Goal: Task Accomplishment & Management: Manage account settings

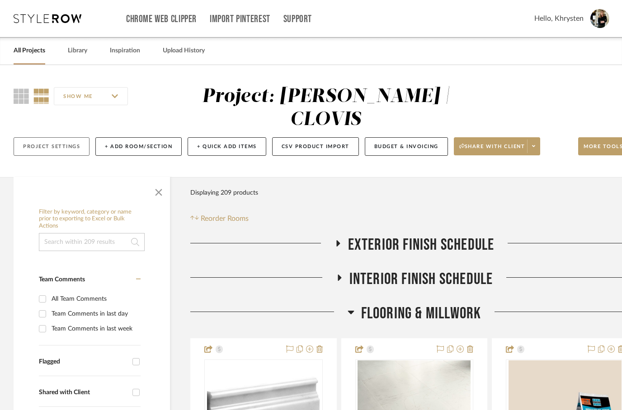
click at [47, 137] on button "Project Settings" at bounding box center [52, 146] width 76 height 19
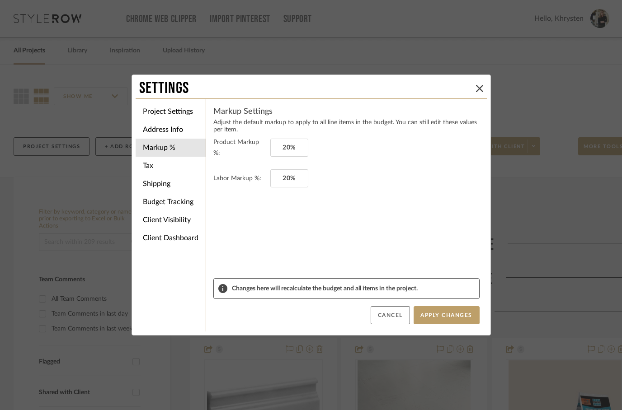
click at [382, 316] on button "Cancel" at bounding box center [389, 315] width 39 height 18
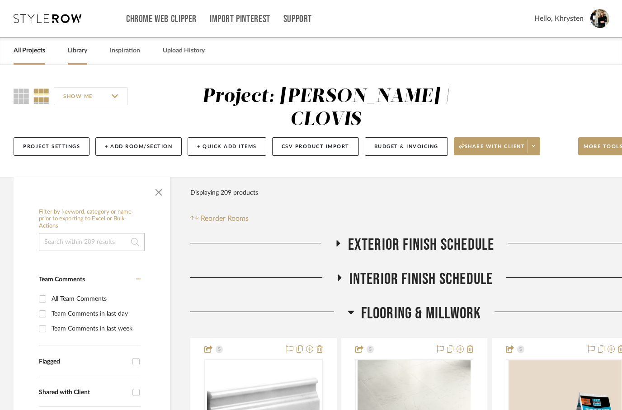
click at [79, 54] on link "Library" at bounding box center [77, 51] width 19 height 12
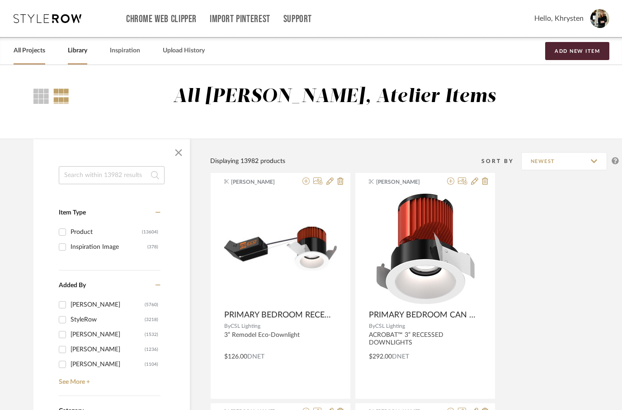
click at [29, 54] on link "All Projects" at bounding box center [30, 51] width 32 height 12
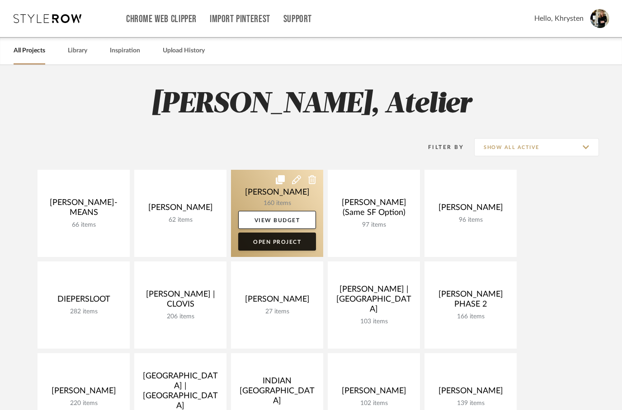
click at [267, 241] on link "Open Project" at bounding box center [277, 242] width 78 height 18
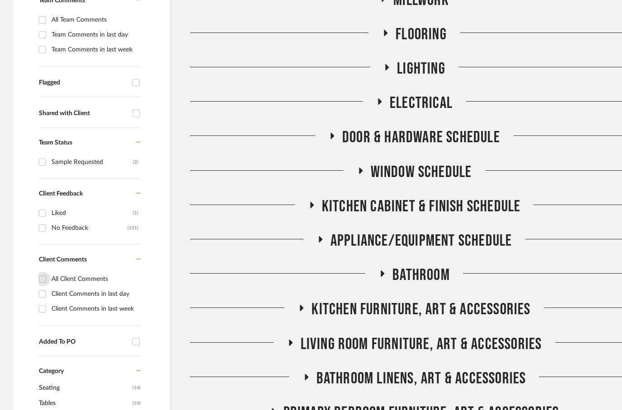
click at [47, 280] on input "All Client Comments" at bounding box center [42, 279] width 14 height 14
checkbox input "true"
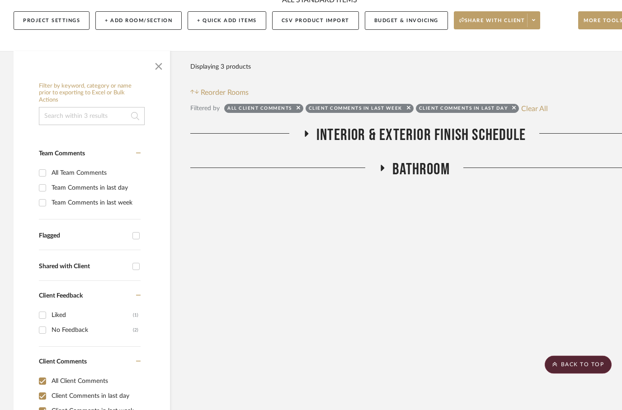
scroll to position [114, 0]
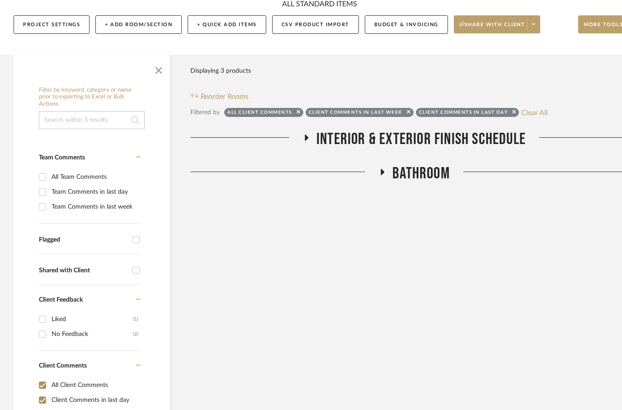
click at [380, 168] on h3 "Bathroom" at bounding box center [414, 173] width 71 height 19
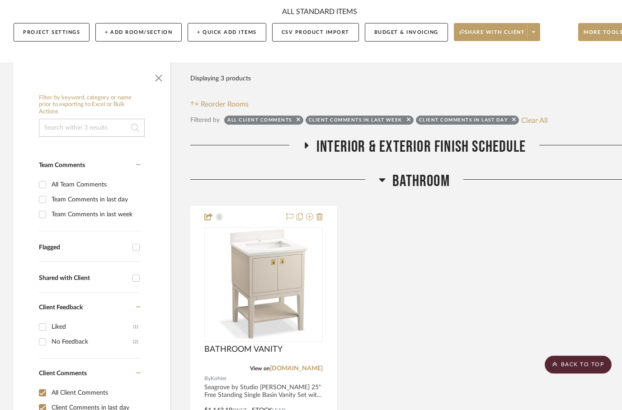
scroll to position [105, 0]
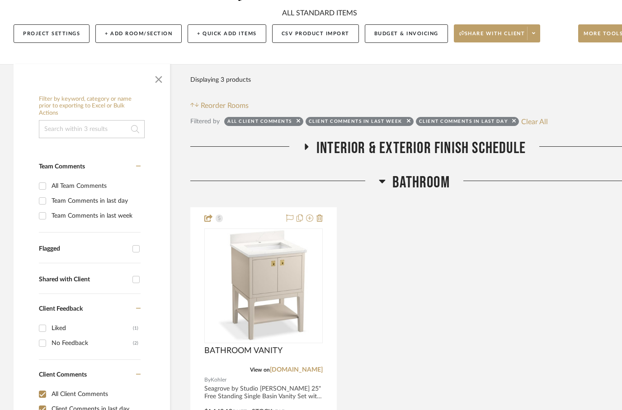
click at [309, 150] on icon at bounding box center [306, 146] width 11 height 7
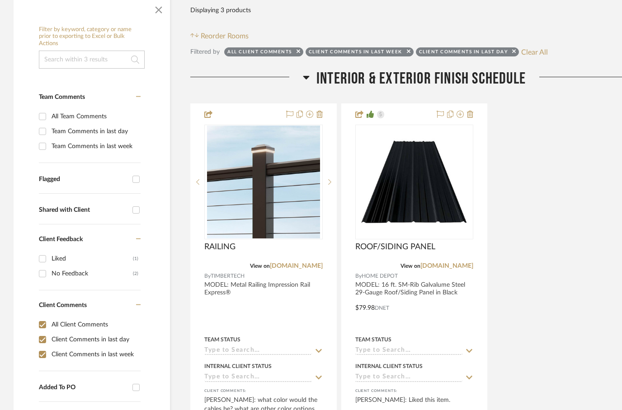
scroll to position [177, 0]
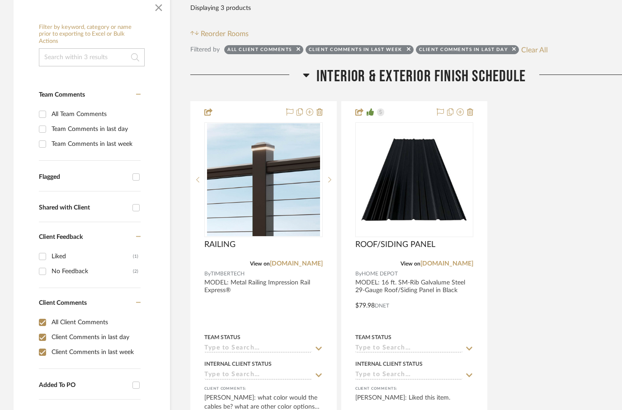
click at [40, 324] on input "All Client Comments" at bounding box center [42, 322] width 14 height 14
checkbox input "false"
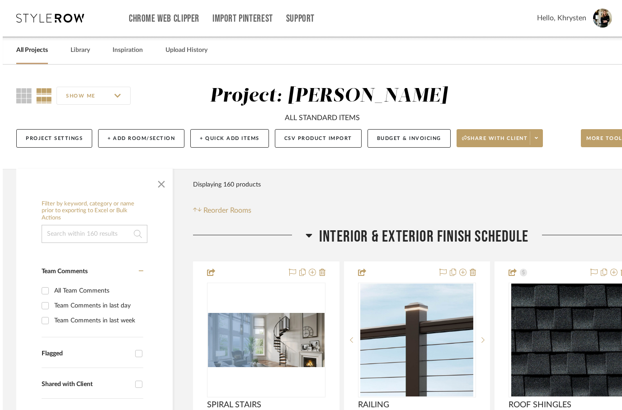
scroll to position [0, 0]
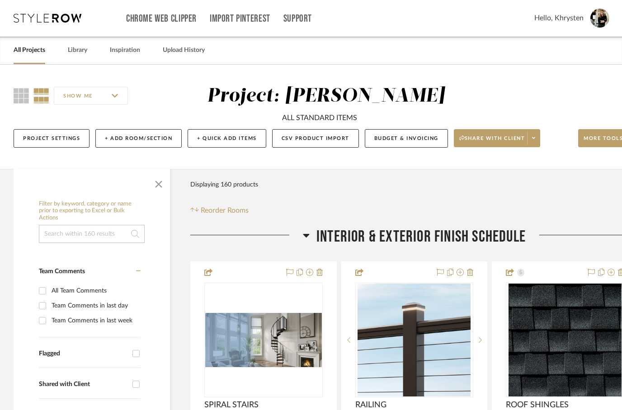
click at [29, 55] on link "All Projects" at bounding box center [30, 50] width 32 height 12
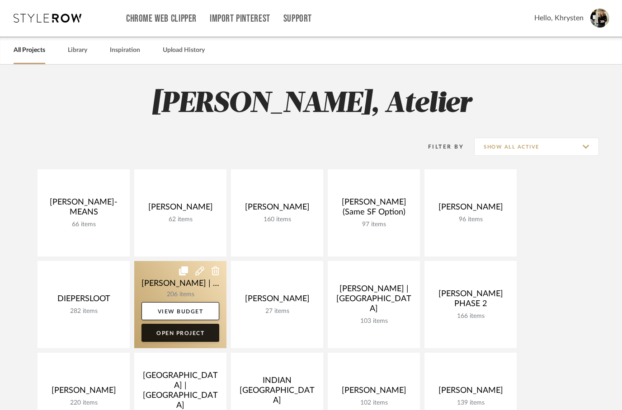
click at [173, 337] on link "Open Project" at bounding box center [180, 333] width 78 height 18
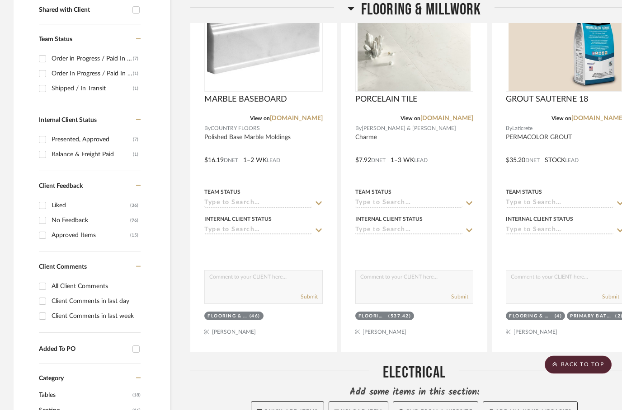
scroll to position [383, 0]
click at [44, 279] on input "All Client Comments" at bounding box center [42, 286] width 14 height 14
checkbox input "true"
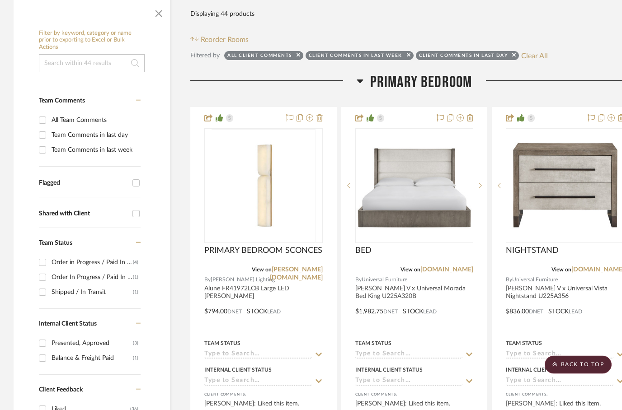
scroll to position [179, 0]
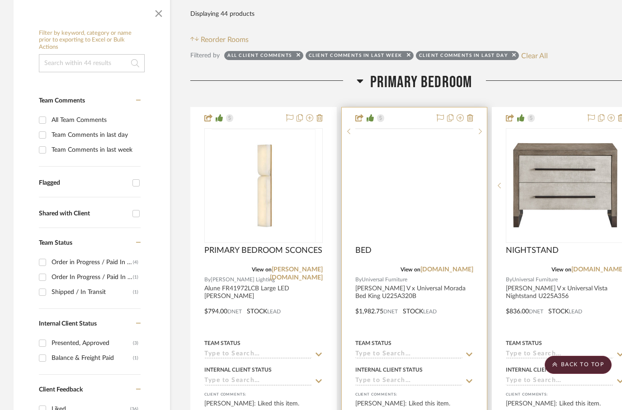
click at [0, 0] on img at bounding box center [0, 0] width 0 height 0
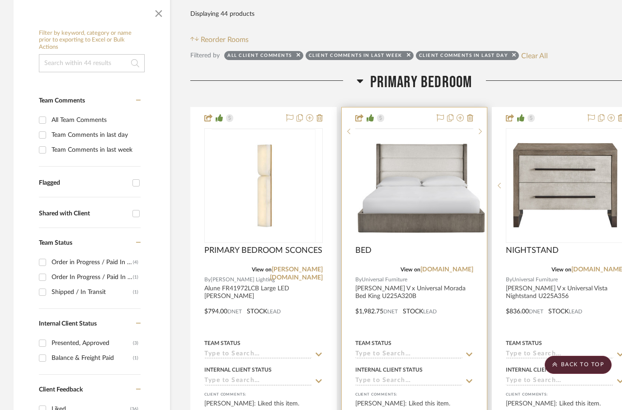
scroll to position [0, 0]
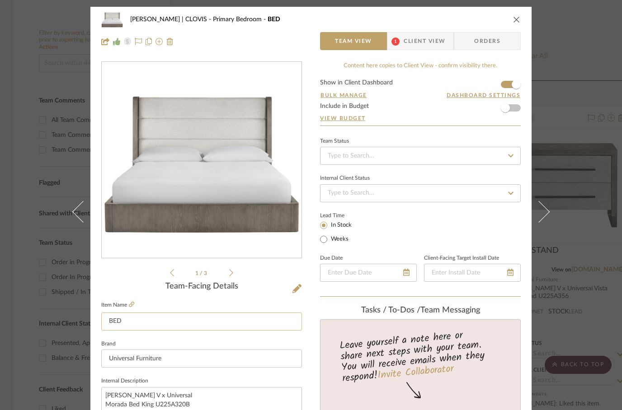
click at [130, 313] on input "BED" at bounding box center [201, 322] width 201 height 18
click at [140, 304] on fieldset "Item Name BED" at bounding box center [201, 315] width 201 height 32
click at [133, 305] on icon at bounding box center [131, 304] width 5 height 5
click at [524, 14] on div "DUEKER | CLOVIS Primary Bedroom BED Team View 1 Client View Orders" at bounding box center [310, 30] width 441 height 47
click at [513, 21] on icon "close" at bounding box center [516, 19] width 7 height 7
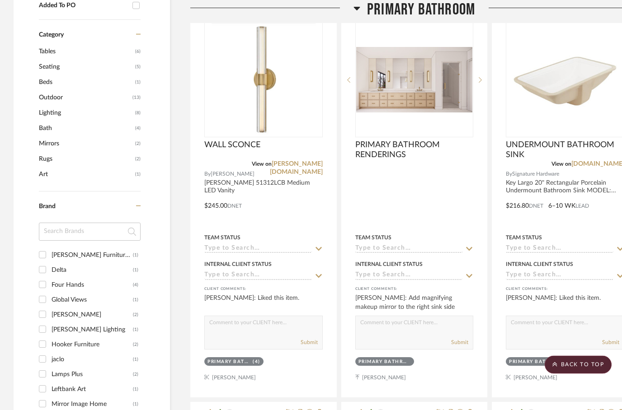
scroll to position [709, 0]
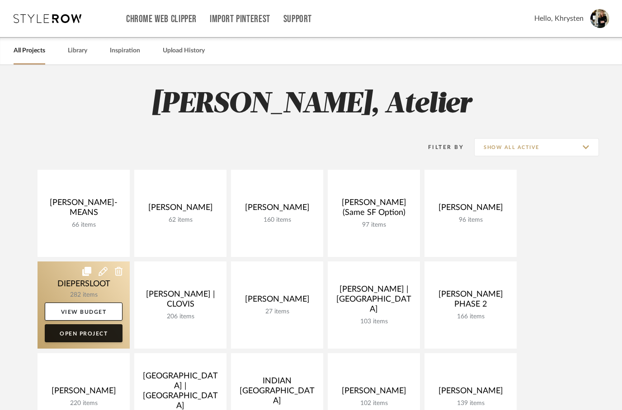
click at [73, 335] on link "Open Project" at bounding box center [84, 333] width 78 height 18
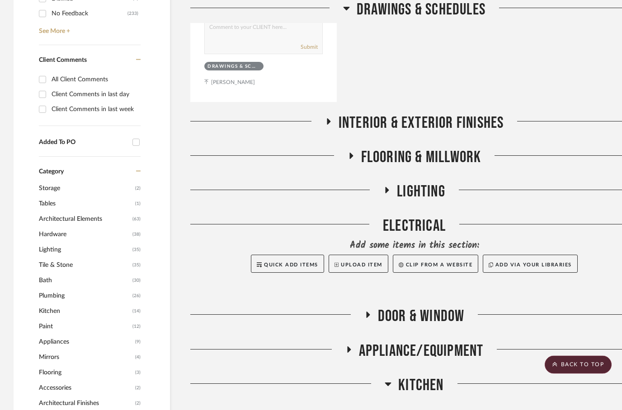
scroll to position [552, 0]
click at [44, 75] on input "All Client Comments" at bounding box center [42, 79] width 14 height 14
checkbox input "true"
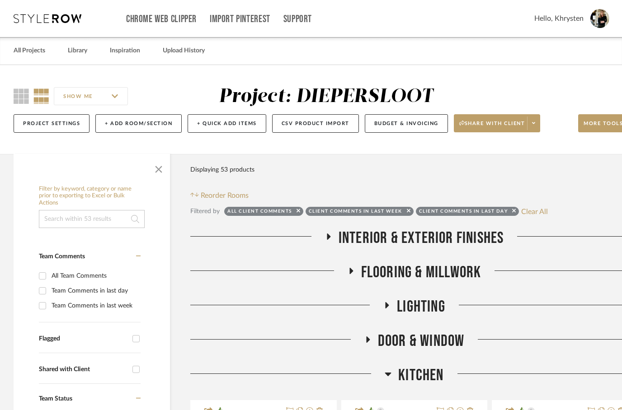
click at [325, 240] on icon at bounding box center [328, 236] width 11 height 7
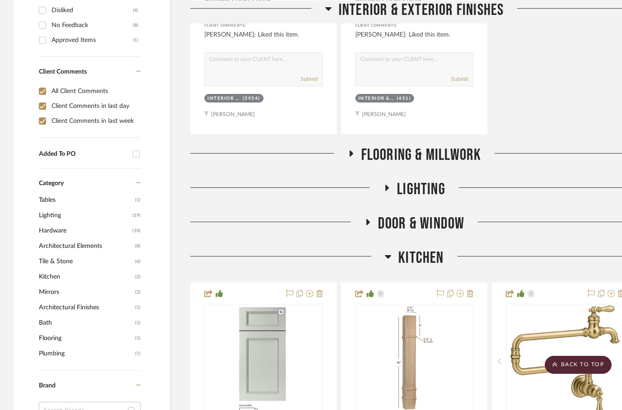
scroll to position [524, 0]
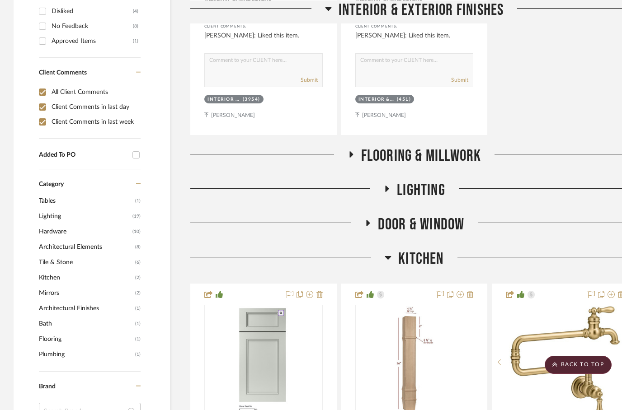
click at [356, 154] on h3 "Flooring & Millwork" at bounding box center [414, 155] width 134 height 19
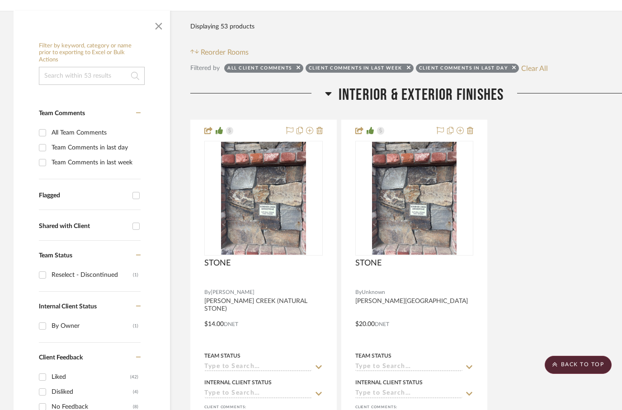
scroll to position [0, 0]
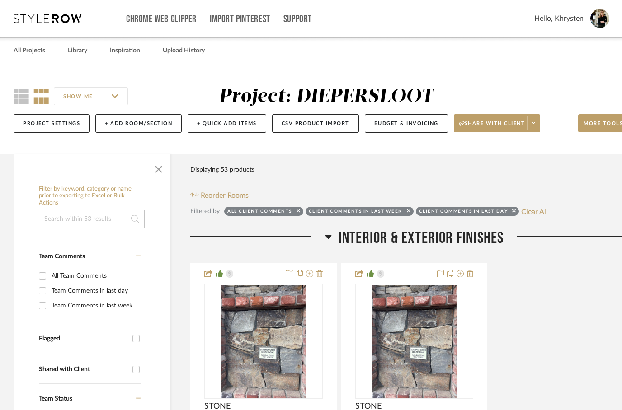
click at [33, 50] on link "All Projects" at bounding box center [30, 51] width 32 height 12
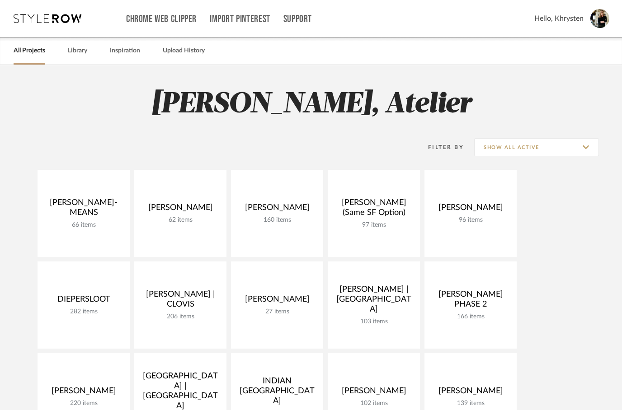
click at [0, 0] on link "Open Project" at bounding box center [0, 0] width 0 height 0
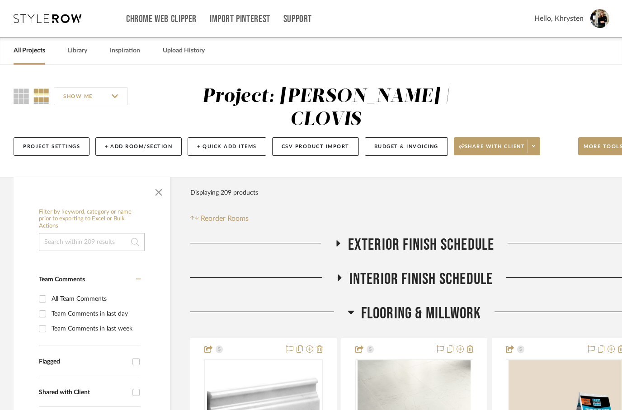
click at [392, 137] on button "Budget & Invoicing" at bounding box center [406, 146] width 83 height 19
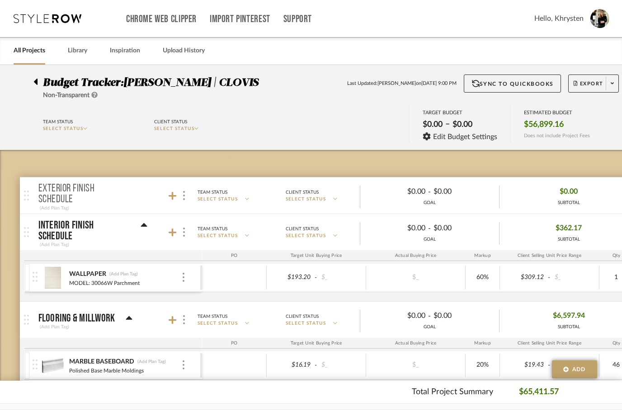
click at [127, 275] on div "(Add Plan Tag)" at bounding box center [123, 274] width 29 height 6
click at [125, 274] on input at bounding box center [125, 274] width 32 height 9
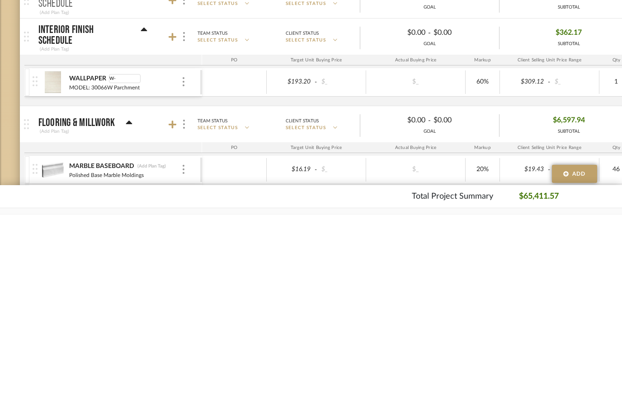
type input "W-1"
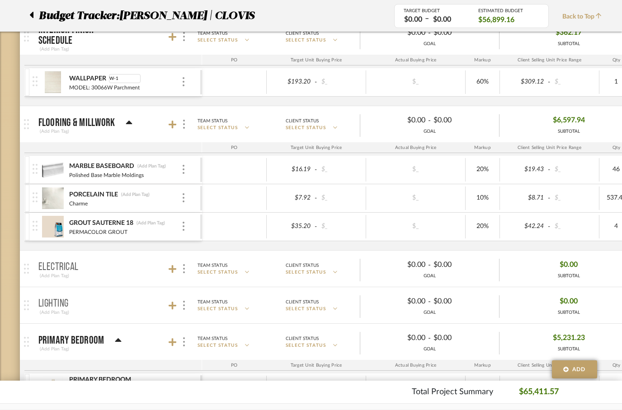
scroll to position [198, 0]
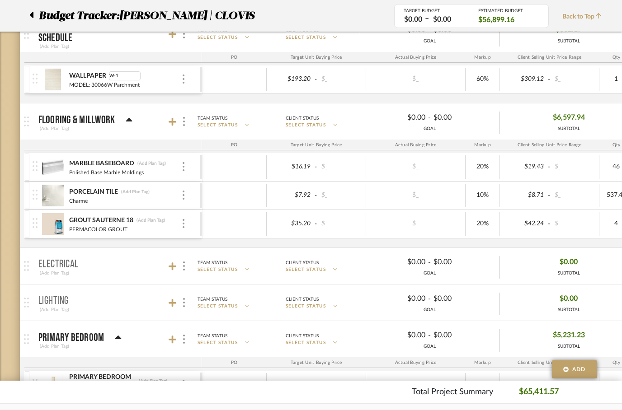
click at [122, 332] on mat-panel-title "Primary Bedroom (Add Plan Tag)" at bounding box center [117, 339] width 159 height 22
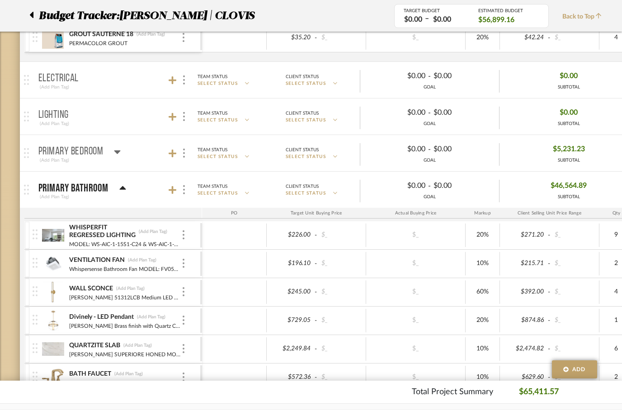
scroll to position [401, 0]
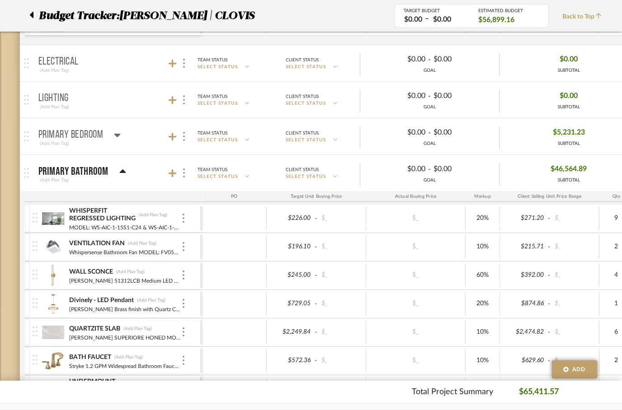
click at [133, 331] on div "(Add Plan Tag)" at bounding box center [137, 329] width 29 height 6
click at [132, 328] on input at bounding box center [139, 328] width 32 height 9
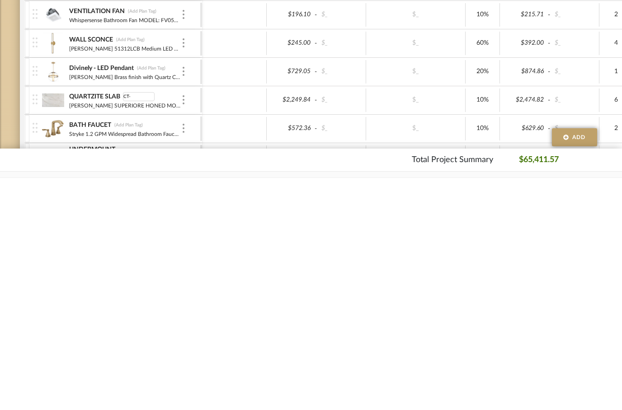
type input "CT-1"
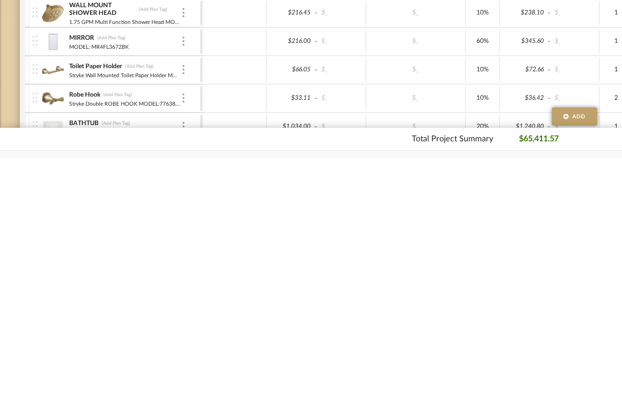
scroll to position [1069, 0]
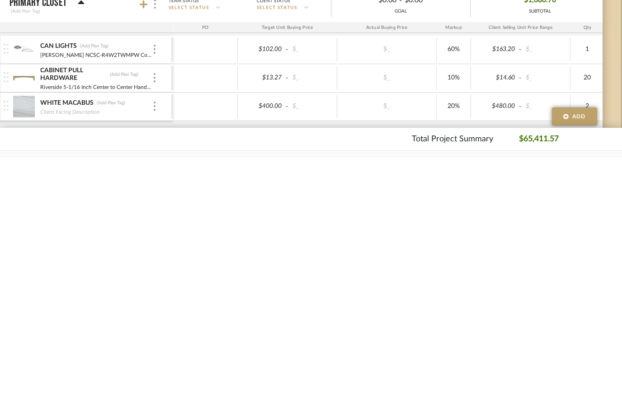
click at [117, 353] on div "(Add Plan Tag)" at bounding box center [110, 356] width 29 height 6
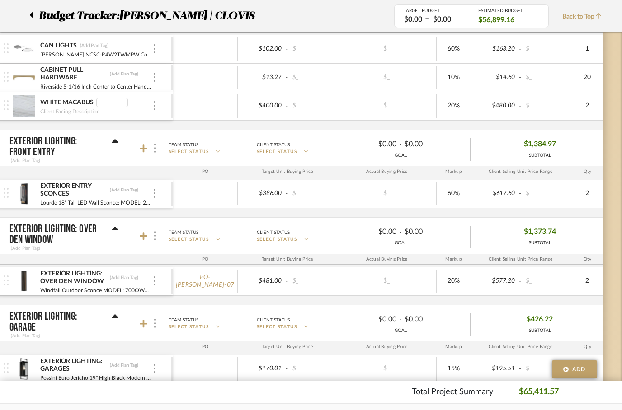
click at [107, 107] on input at bounding box center [112, 102] width 32 height 9
type input "CT-2"
click at [214, 89] on div "$13.27 - $_ $_ 10% $14.60 - $_ 20 9% $29.19 - $_ 0% Taxable $347.41" at bounding box center [549, 78] width 752 height 24
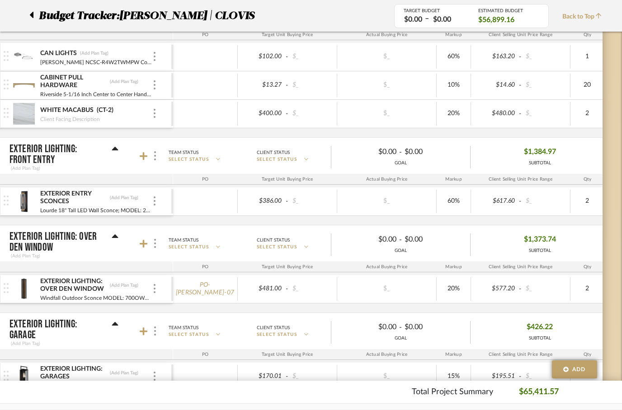
scroll to position [1609, 29]
